Goal: Communication & Community: Answer question/provide support

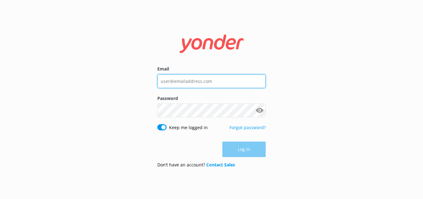
type input "[EMAIL_ADDRESS][DOMAIN_NAME]"
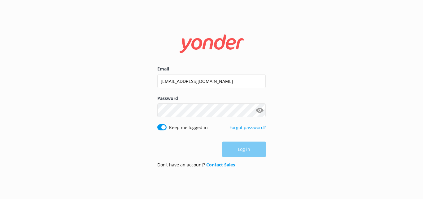
click at [245, 154] on div "Log in" at bounding box center [211, 149] width 109 height 16
click at [247, 153] on button "Log in" at bounding box center [244, 150] width 43 height 16
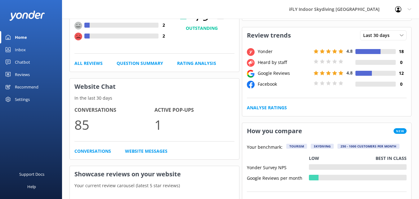
scroll to position [93, 0]
click at [161, 126] on p "1" at bounding box center [194, 124] width 80 height 21
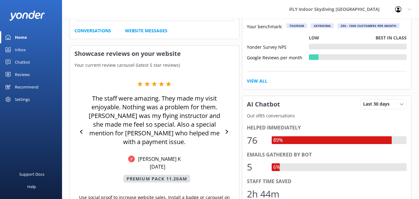
scroll to position [217, 0]
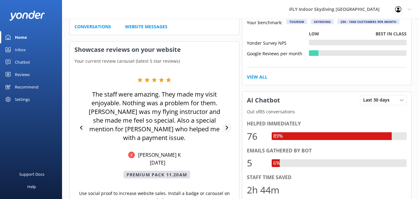
click at [228, 126] on icon at bounding box center [227, 128] width 4 height 4
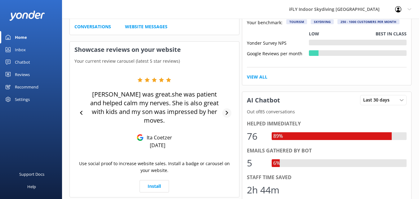
click at [226, 111] on icon at bounding box center [227, 113] width 4 height 4
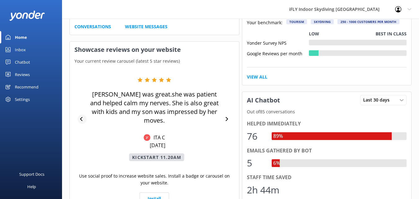
click at [82, 117] on icon at bounding box center [82, 119] width 4 height 4
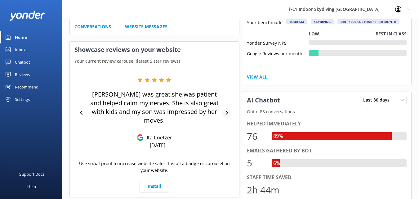
click at [228, 111] on icon at bounding box center [227, 113] width 4 height 4
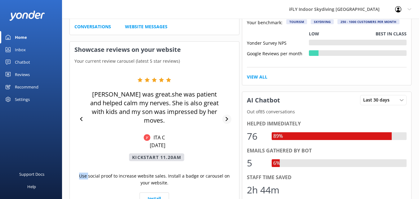
click at [228, 108] on div "[PERSON_NAME] was great.she was patient and helped calm my nerves. She is also …" at bounding box center [154, 119] width 160 height 84
click at [227, 117] on icon at bounding box center [226, 119] width 2 height 4
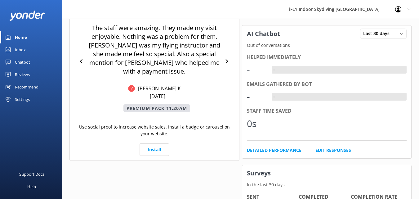
scroll to position [216, 0]
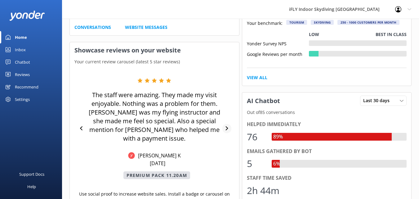
click at [225, 126] on icon at bounding box center [227, 128] width 4 height 4
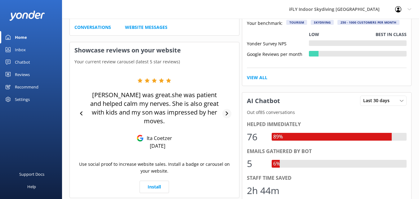
click at [228, 109] on div at bounding box center [226, 113] width 9 height 9
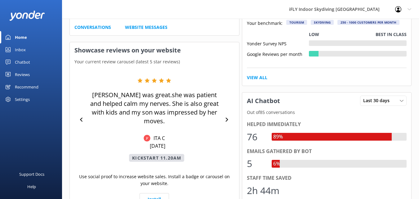
click at [228, 108] on div "[PERSON_NAME] was great.she was patient and helped calm my nerves. She is also …" at bounding box center [154, 120] width 160 height 84
click at [227, 115] on div at bounding box center [226, 119] width 9 height 9
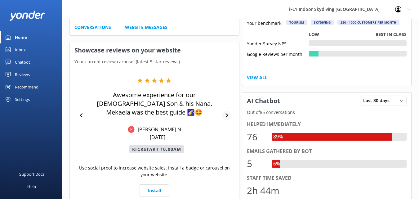
click at [227, 114] on div at bounding box center [226, 115] width 9 height 9
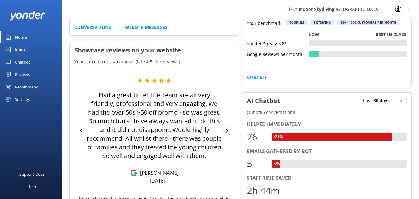
click at [228, 131] on icon at bounding box center [227, 131] width 4 height 4
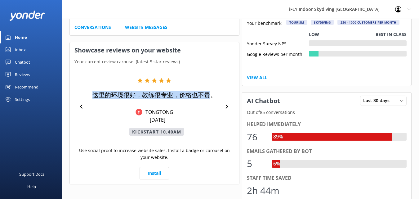
drag, startPoint x: 210, startPoint y: 96, endPoint x: 90, endPoint y: 95, distance: 119.7
click at [90, 95] on div "这里的环境很好，教练很专业，价格也不贵。 TONGTONG [DATE] Kickstart 10.40am" at bounding box center [154, 107] width 136 height 58
copy p "这里的环境很好，教练很专业，价格也不贵"
click at [88, 94] on div "这里的环境很好，教练很专业，价格也不贵。 TONGTONG [DATE] Kickstart 10.40am" at bounding box center [154, 107] width 136 height 58
drag, startPoint x: 92, startPoint y: 98, endPoint x: 208, endPoint y: 100, distance: 116.6
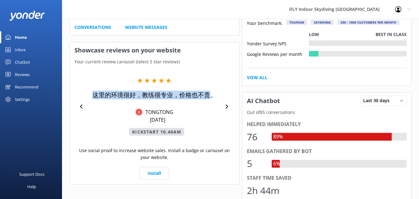
click at [208, 100] on div "这里的环境很好，教练很专业，价格也不贵。 TONGTONG [DATE] Kickstart 10.40am" at bounding box center [154, 107] width 136 height 58
copy p "这里的环境很好，教练很专业，价格也不贵"
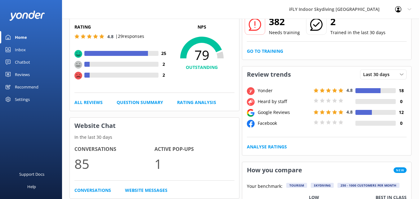
scroll to position [0, 0]
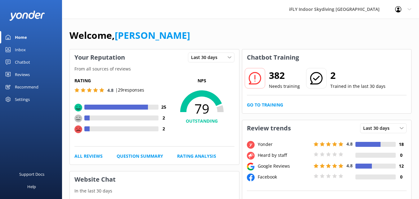
click at [21, 75] on div "Reviews" at bounding box center [22, 74] width 15 height 12
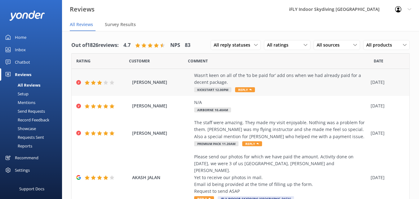
click at [228, 90] on span "Kickstart 12.00pm" at bounding box center [212, 89] width 37 height 5
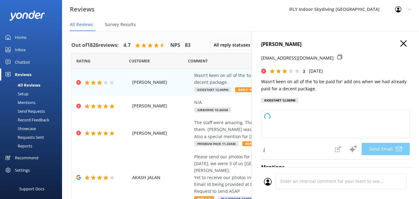
type textarea "Hi Stacey, thank you for your feedback and for choosing us. We appreciate your …"
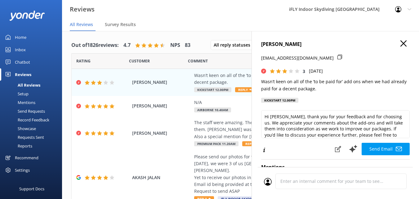
click at [401, 44] on icon "button" at bounding box center [403, 43] width 6 height 6
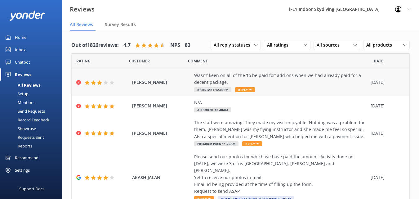
click at [222, 90] on span "Kickstart 12.00pm" at bounding box center [212, 89] width 37 height 5
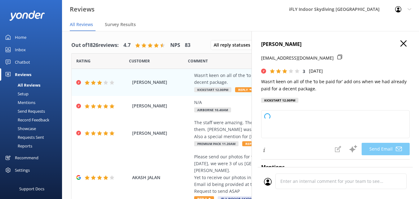
type textarea "Hi Stacey, thank you for your feedback. We’re sorry to hear you were disappoint…"
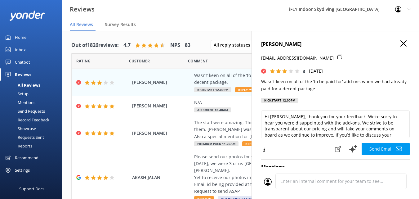
click at [400, 46] on icon "button" at bounding box center [403, 43] width 6 height 6
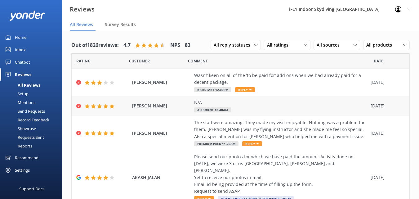
click at [231, 109] on div "N/A Airborne 10.40am" at bounding box center [280, 106] width 173 height 14
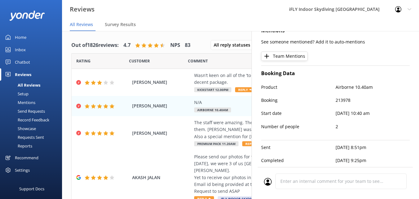
scroll to position [12, 0]
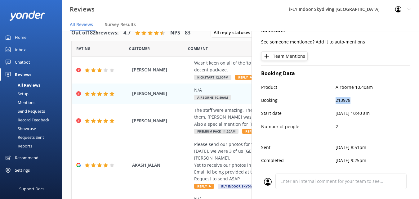
drag, startPoint x: 350, startPoint y: 95, endPoint x: 328, endPoint y: 93, distance: 21.8
click at [328, 97] on div "Booking 213978" at bounding box center [335, 103] width 148 height 13
copy div "213978"
click at [367, 87] on div "Product Airborne 10.40am" at bounding box center [335, 90] width 148 height 13
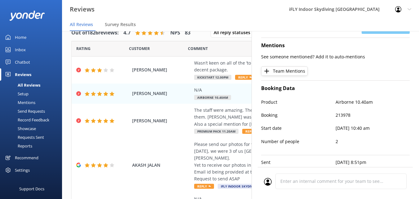
scroll to position [0, 0]
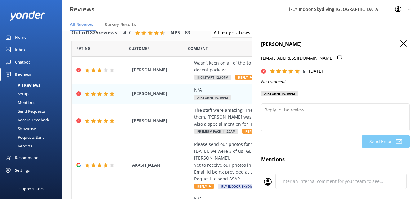
click at [400, 42] on icon "button" at bounding box center [403, 43] width 6 height 6
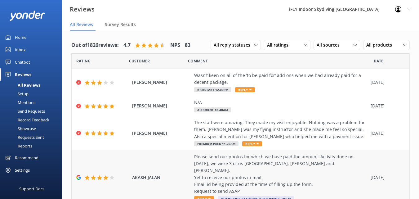
click at [225, 171] on div "Please send our photos for which we have paid the amount. Activity done on 05/0…" at bounding box center [280, 174] width 173 height 42
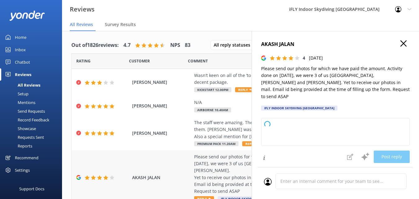
type textarea "Thank you for your feedback and for bringing this to our attention. We apologiz…"
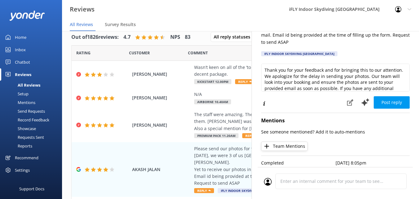
scroll to position [12, 0]
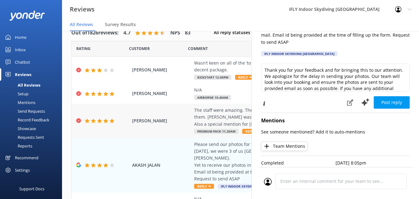
click at [186, 117] on div "GAYLE KINGSTON The staff were amazing. They made my visit enjoyable. Nothing wa…" at bounding box center [241, 121] width 338 height 34
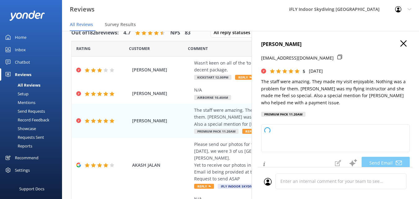
click at [394, 46] on h4 "GAYLE KINGSTON" at bounding box center [335, 44] width 148 height 8
type textarea "Thank you so much for your wonderful review, Gayle! We're delighted to hear tha…"
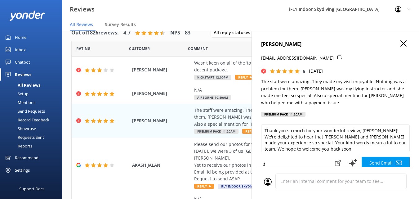
click at [400, 45] on icon "button" at bounding box center [403, 43] width 6 height 6
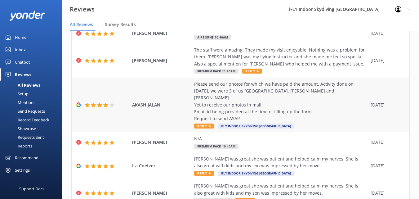
scroll to position [62, 0]
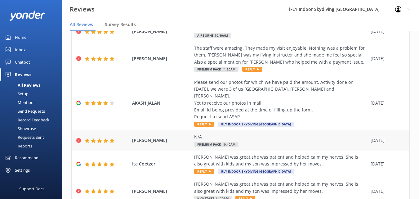
click at [136, 137] on span "KIRA SMITH" at bounding box center [161, 140] width 59 height 7
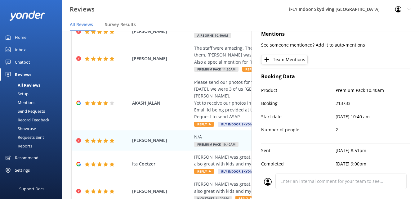
scroll to position [133, 0]
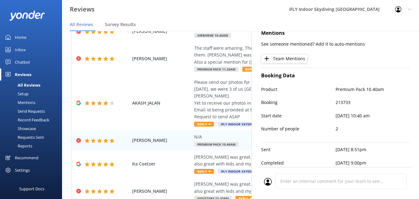
click at [407, 20] on nav "All Reviews Survey Results" at bounding box center [240, 25] width 357 height 12
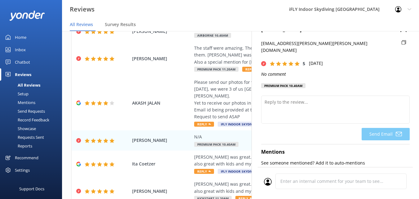
scroll to position [9, 0]
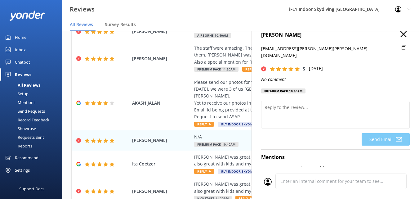
click at [400, 35] on icon "button" at bounding box center [403, 34] width 6 height 6
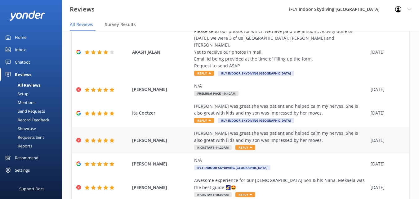
scroll to position [124, 0]
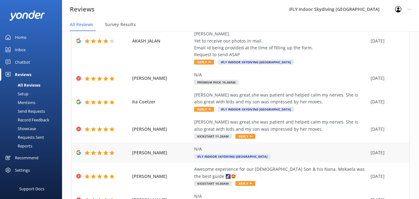
click at [173, 149] on span "Stéphanie Désesquelles" at bounding box center [161, 152] width 59 height 7
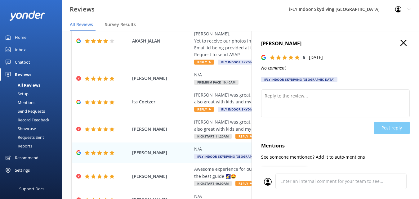
scroll to position [0, 0]
click at [400, 41] on icon "button" at bounding box center [403, 43] width 6 height 6
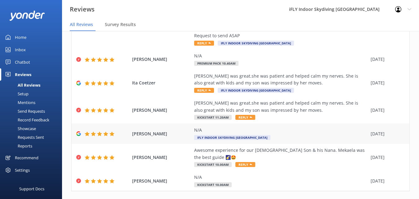
scroll to position [161, 0]
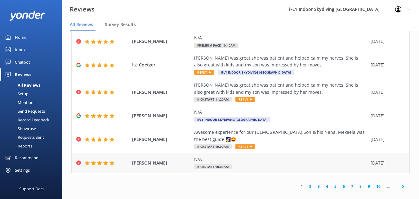
click at [218, 156] on div "N/A" at bounding box center [280, 159] width 173 height 7
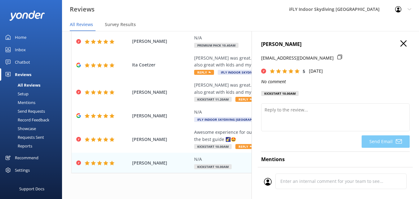
click at [400, 44] on use "button" at bounding box center [403, 43] width 6 height 6
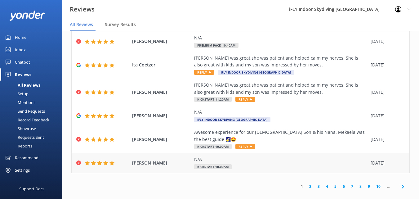
click at [244, 156] on div "N/A" at bounding box center [280, 159] width 173 height 7
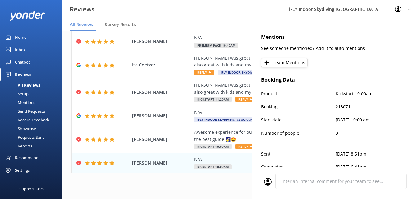
scroll to position [124, 0]
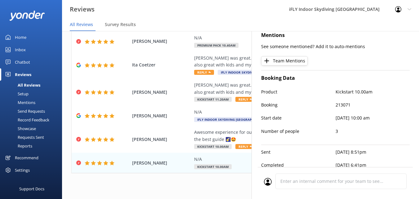
click at [168, 179] on div "1 2 3 4 5 6 7 8 9 10 ..." at bounding box center [240, 186] width 338 height 14
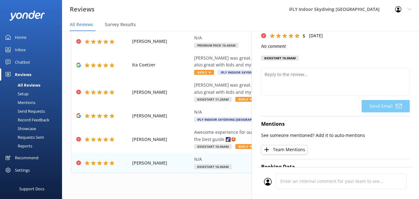
scroll to position [0, 0]
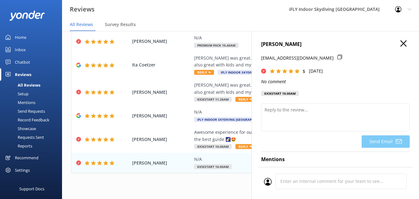
click at [400, 41] on icon "button" at bounding box center [403, 43] width 6 height 6
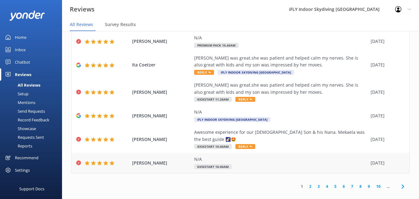
click at [245, 161] on div "N/A Kickstart 10.00am" at bounding box center [280, 163] width 173 height 14
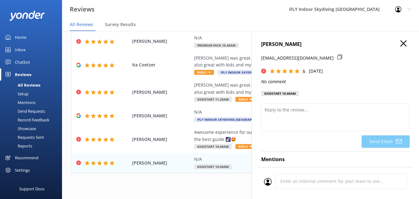
click at [400, 45] on icon "button" at bounding box center [403, 43] width 6 height 6
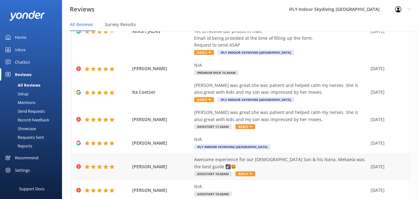
scroll to position [161, 0]
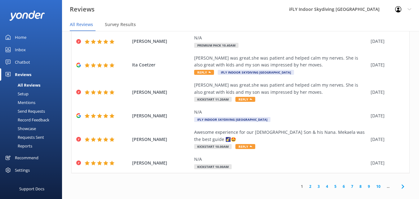
click at [306, 183] on link "2" at bounding box center [310, 186] width 8 height 6
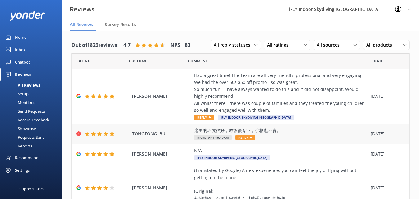
click at [138, 135] on span "TONGTONG BU" at bounding box center [161, 133] width 59 height 7
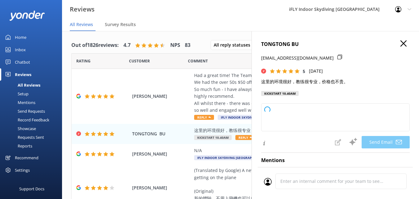
type textarea "亲爱的TONGTONG，非常感谢您的好评！很高兴您对我们的环境、教练和价格都感到满意。期待您的下次光临！"
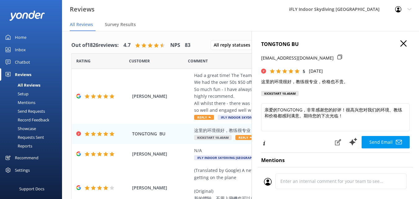
click at [400, 43] on icon "button" at bounding box center [403, 43] width 6 height 6
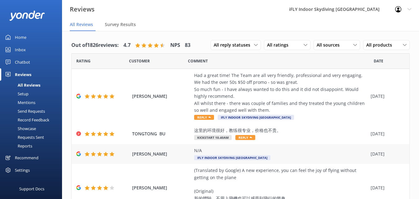
scroll to position [31, 0]
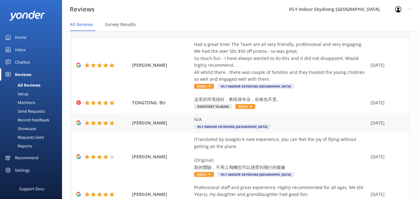
click at [174, 120] on span "Fionna HockHing" at bounding box center [161, 122] width 59 height 7
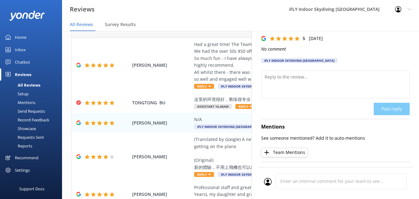
scroll to position [0, 0]
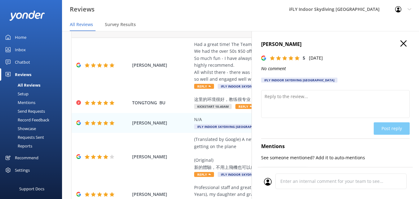
click at [400, 46] on icon "button" at bounding box center [403, 43] width 6 height 6
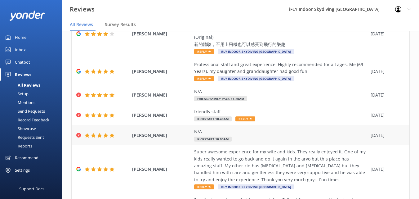
scroll to position [155, 0]
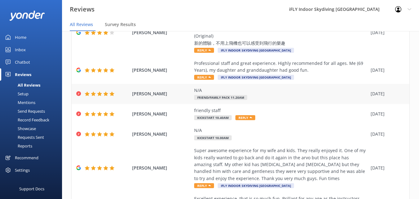
click at [168, 97] on span "PAUL O'NEILL" at bounding box center [161, 93] width 59 height 7
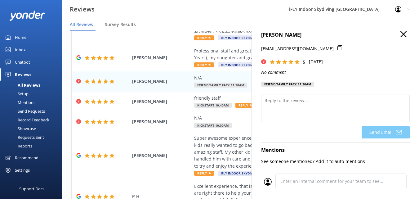
scroll to position [0, 0]
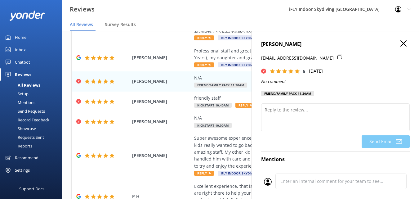
click at [400, 43] on icon "button" at bounding box center [403, 43] width 6 height 6
